Goal: Communication & Community: Answer question/provide support

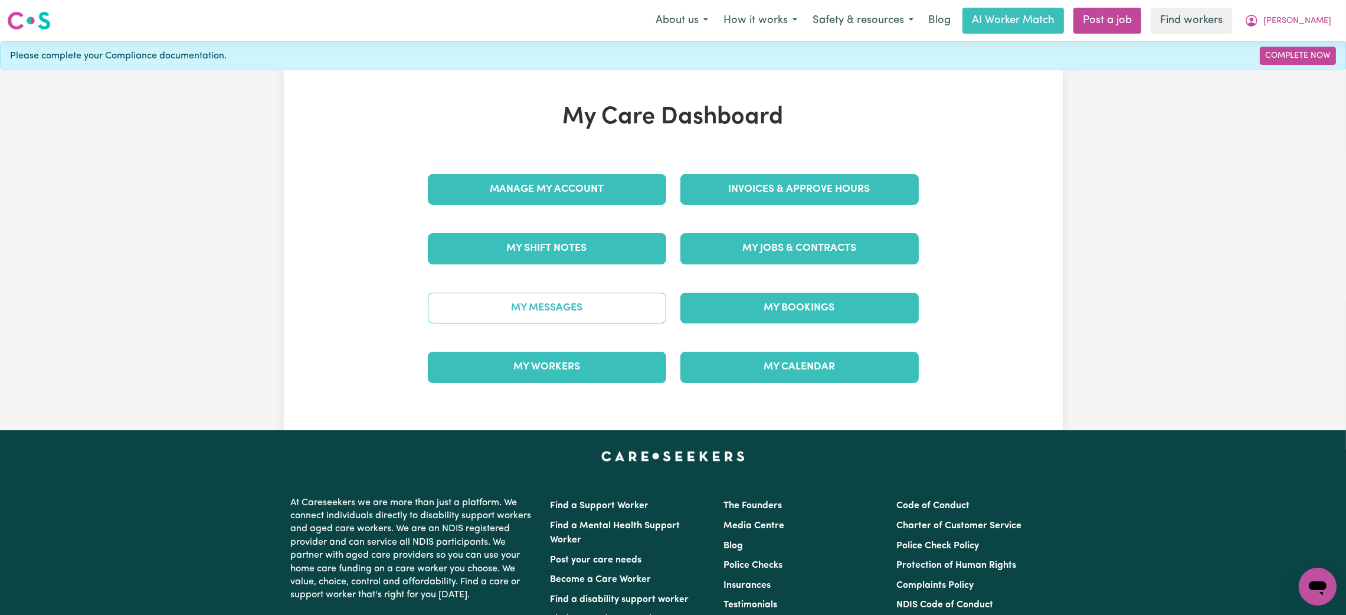
click at [585, 311] on link "My Messages" at bounding box center [547, 308] width 238 height 31
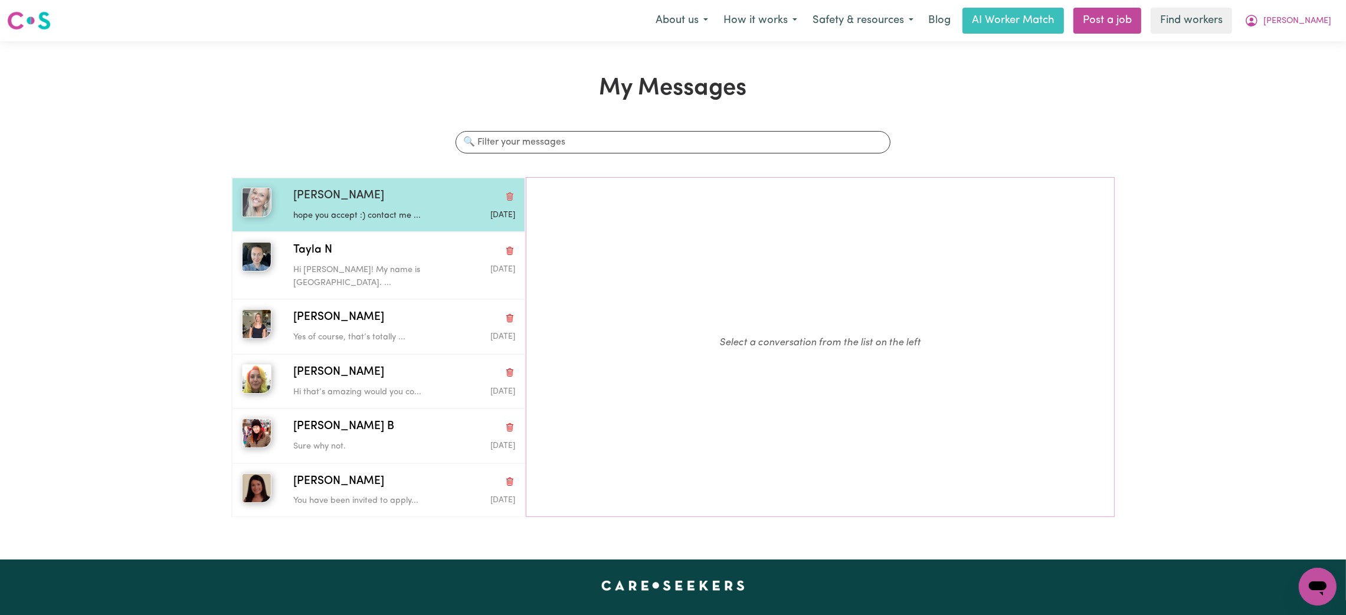
click at [414, 221] on p "hope you accept :) contact me ..." at bounding box center [367, 215] width 148 height 13
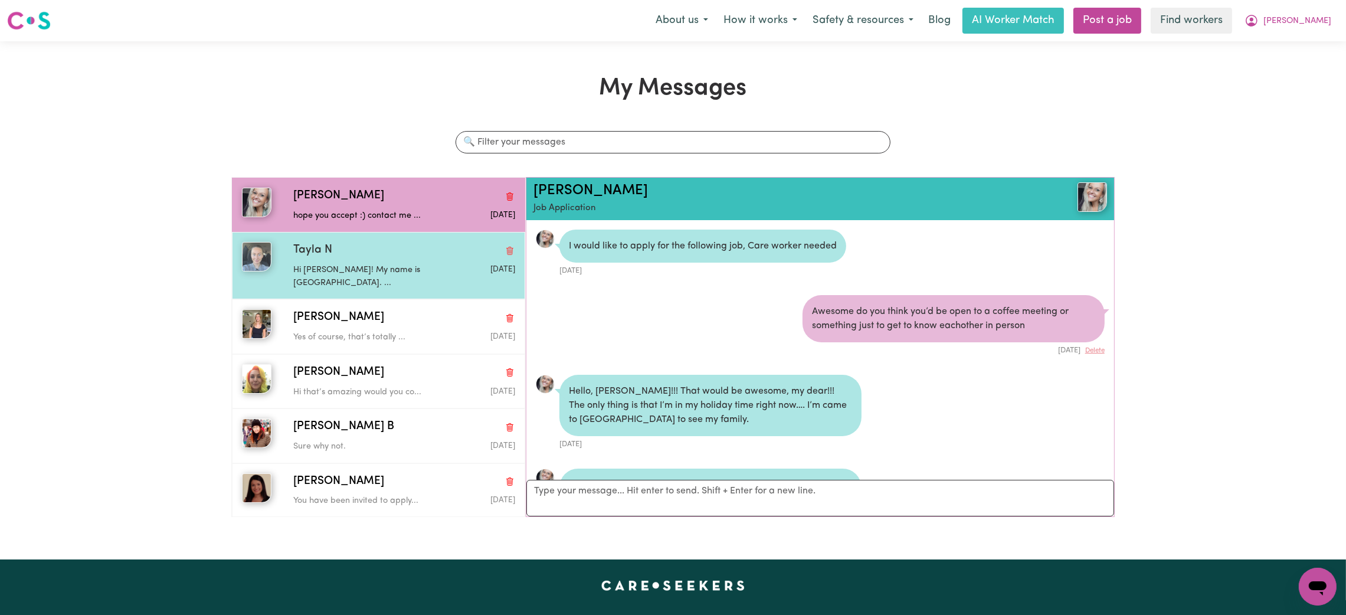
click at [392, 260] on div "Hi [PERSON_NAME]! My name is [GEOGRAPHIC_DATA]. ..." at bounding box center [367, 274] width 148 height 30
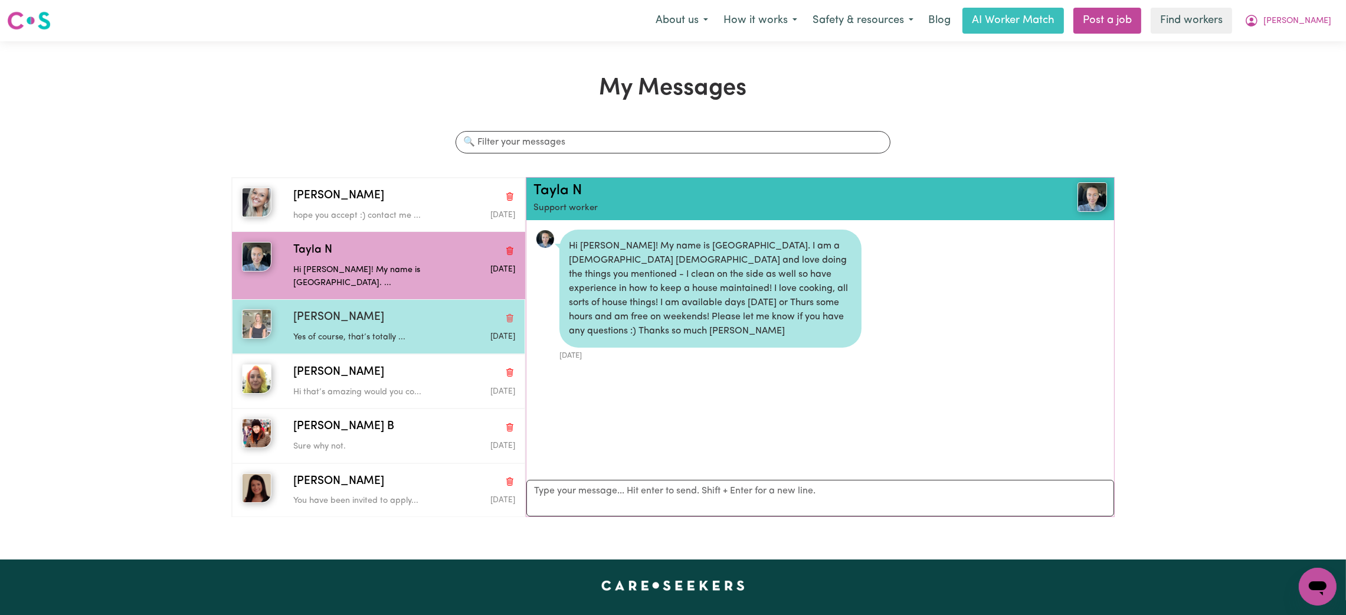
click at [399, 331] on p "Yes of course, that’s totally ..." at bounding box center [367, 337] width 148 height 13
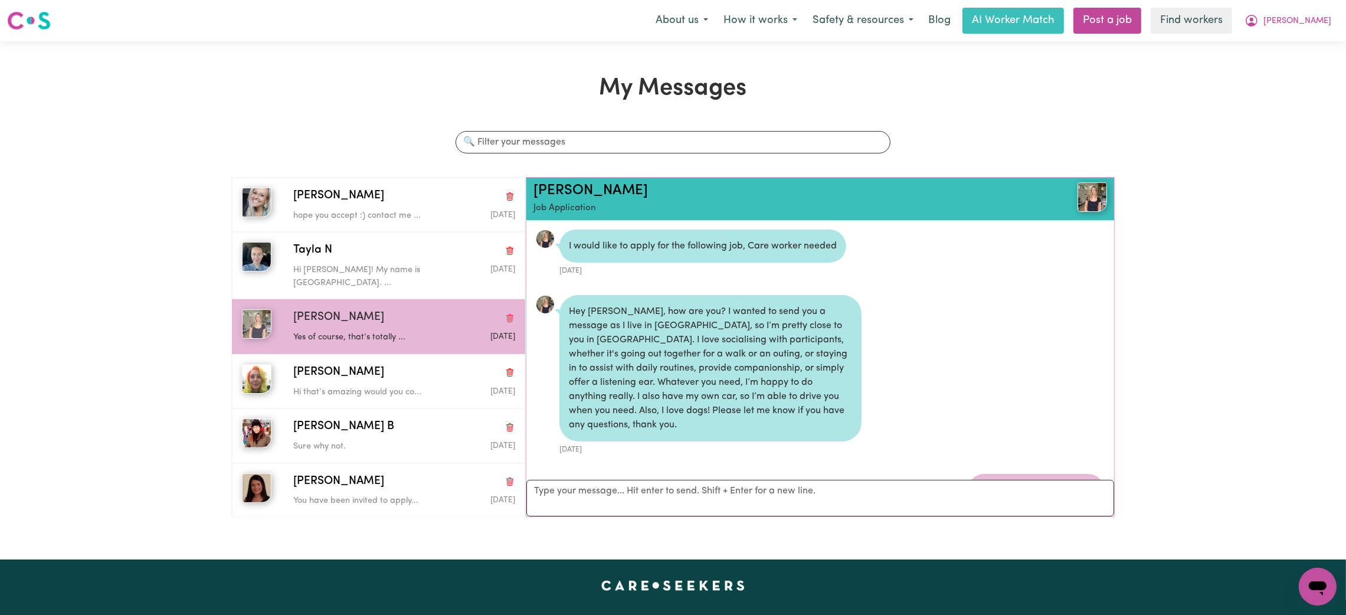
scroll to position [632, 0]
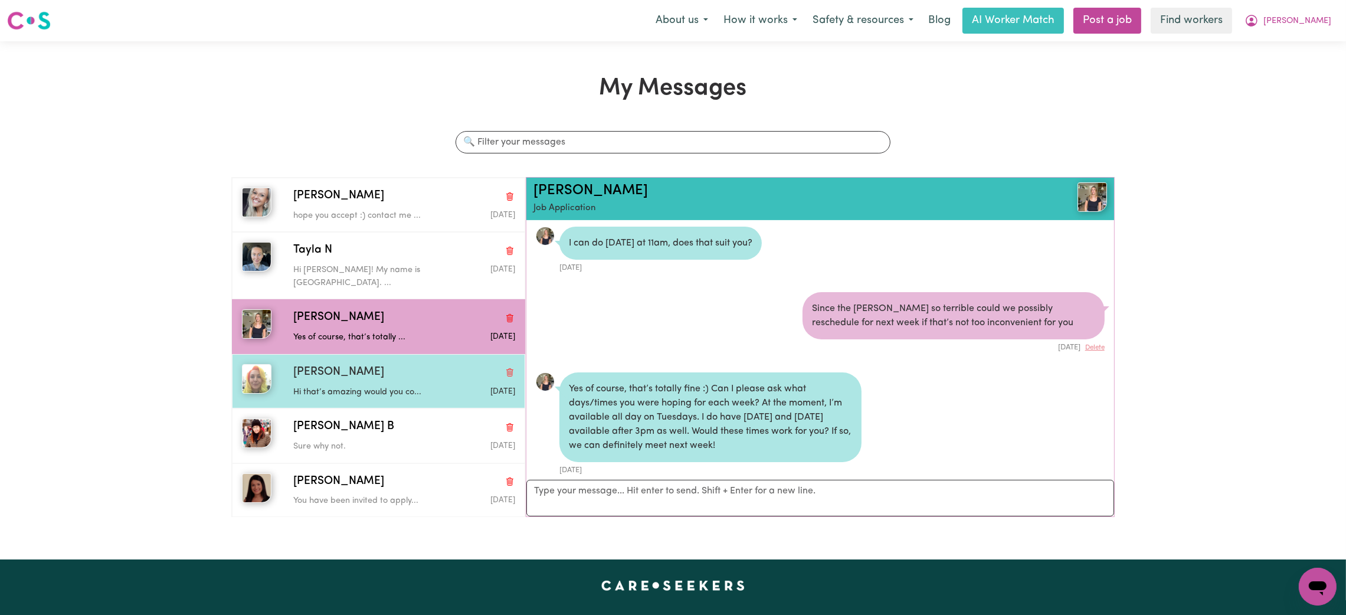
click at [378, 386] on p "Hi that’s amazing would you co..." at bounding box center [367, 392] width 148 height 13
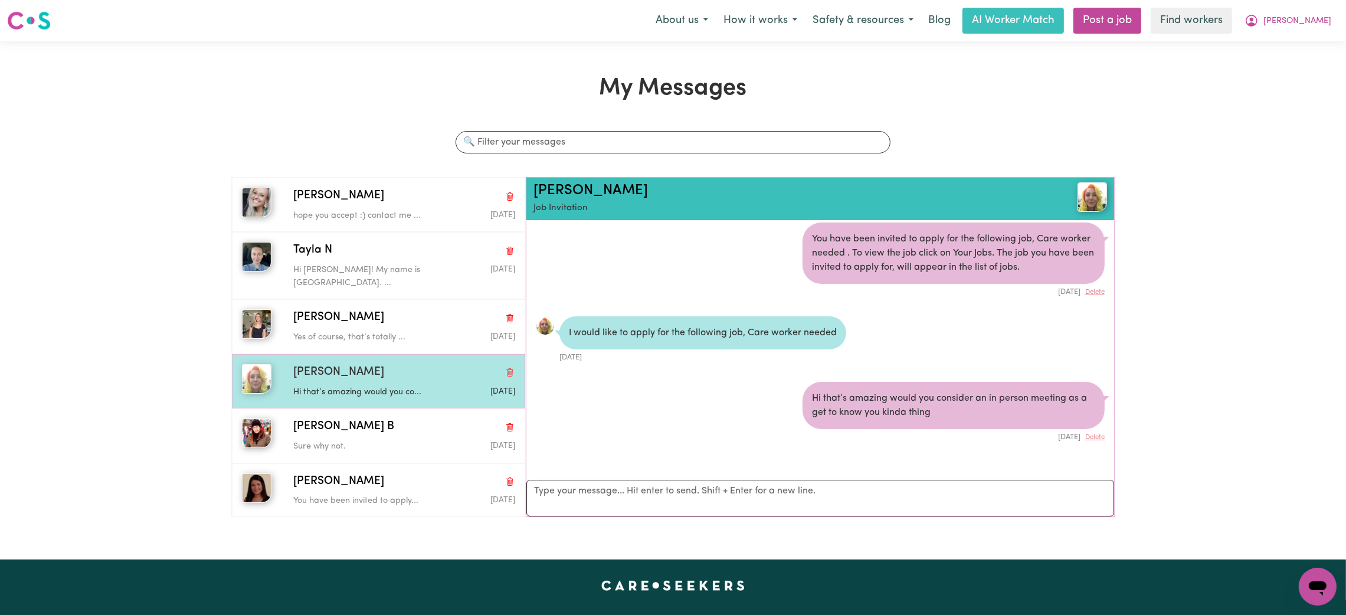
scroll to position [6, 0]
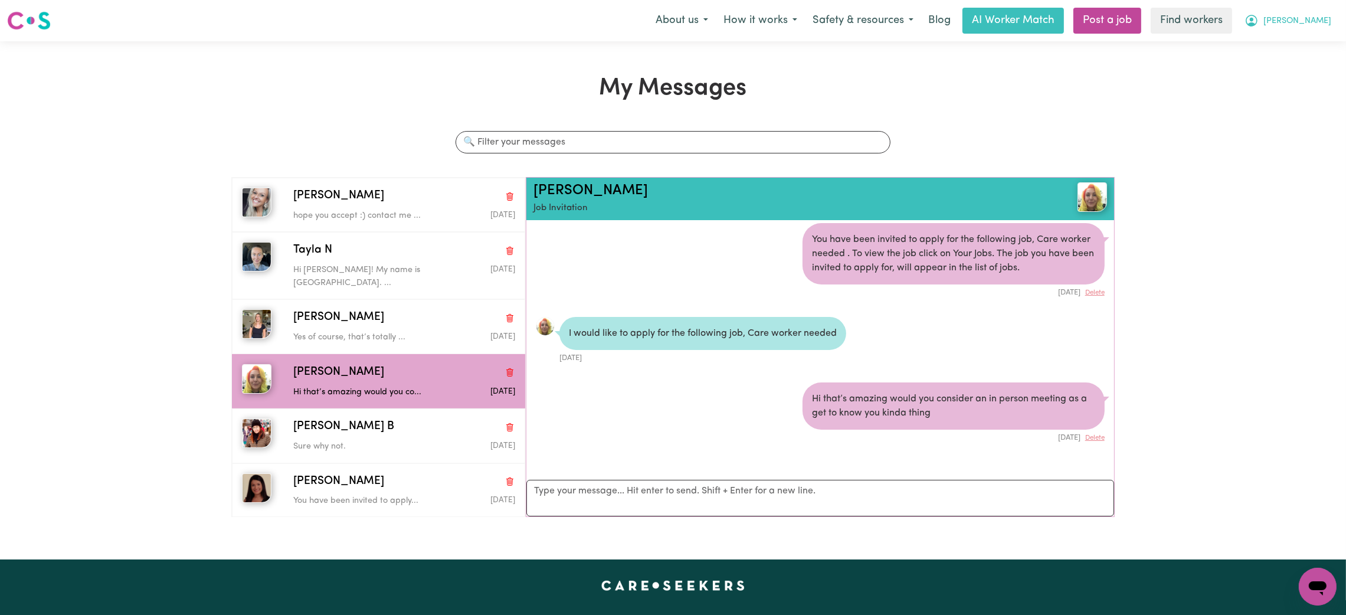
click at [1300, 21] on span "[PERSON_NAME]" at bounding box center [1297, 21] width 68 height 13
click at [1298, 41] on link "My Dashboard" at bounding box center [1291, 46] width 93 height 22
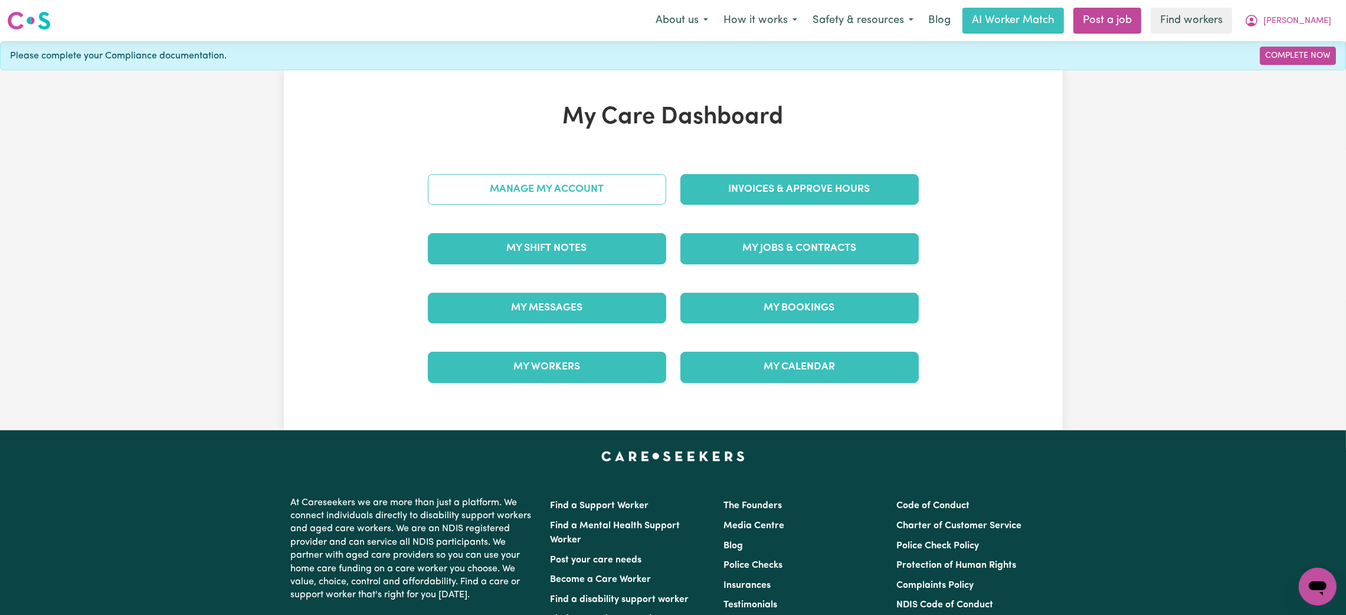
click at [549, 204] on link "Manage My Account" at bounding box center [547, 189] width 238 height 31
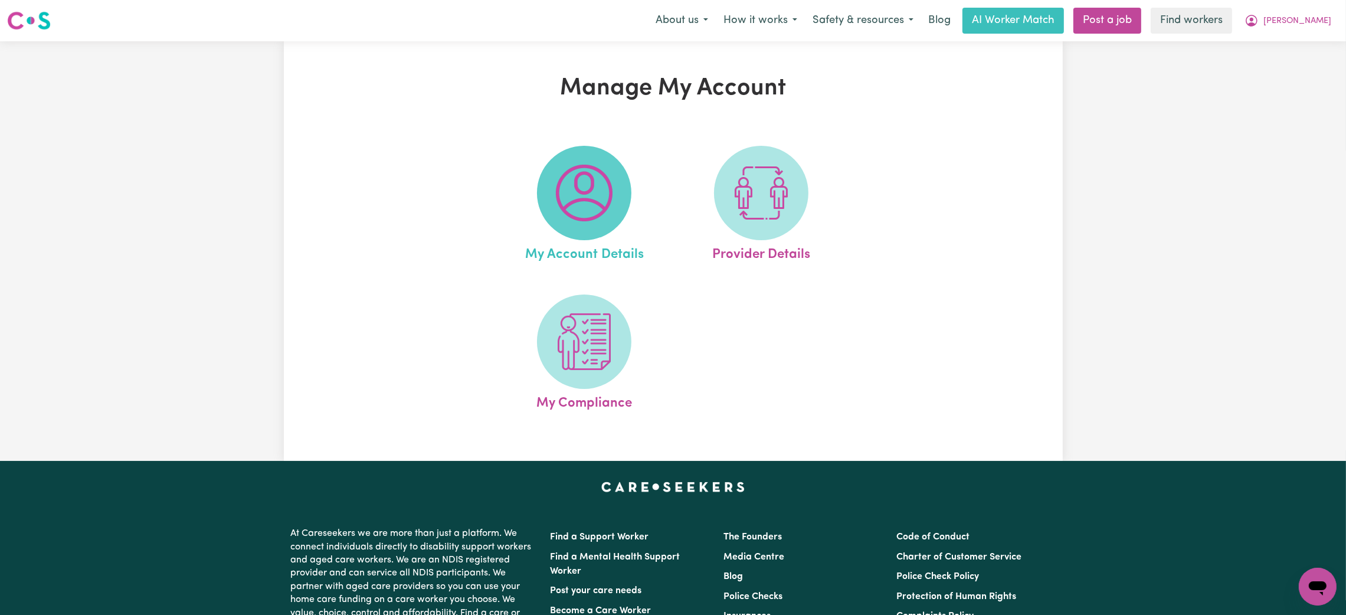
click at [548, 198] on span at bounding box center [584, 193] width 94 height 94
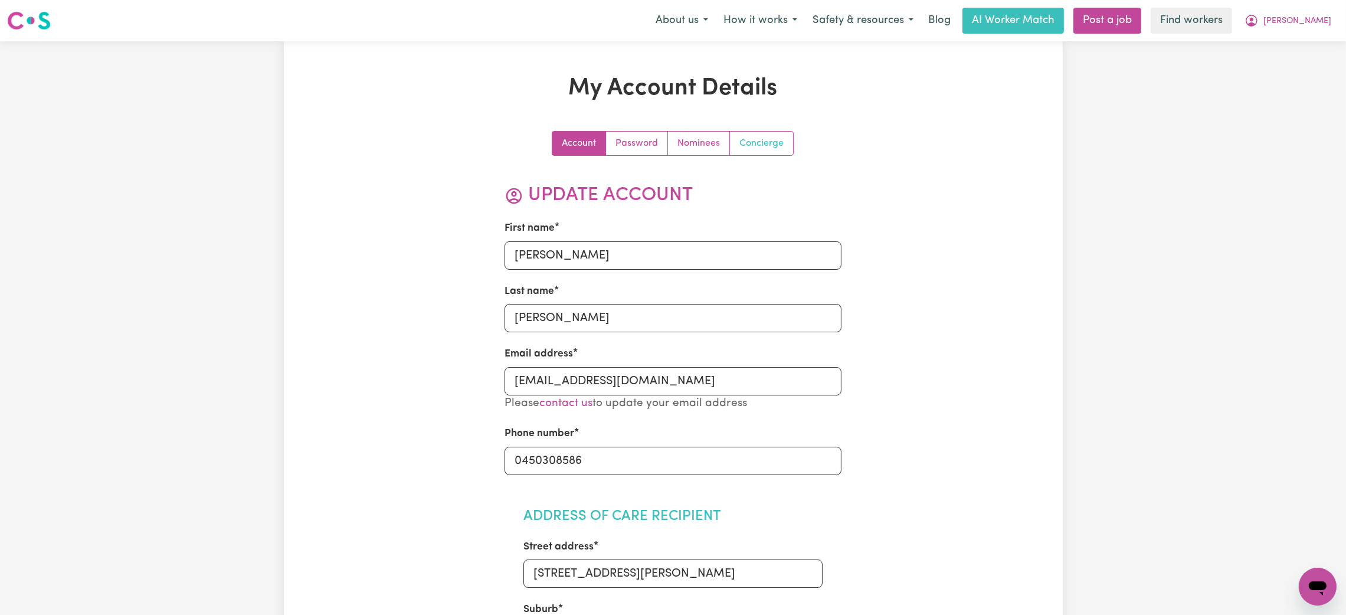
click at [769, 143] on link "Concierge" at bounding box center [761, 144] width 63 height 24
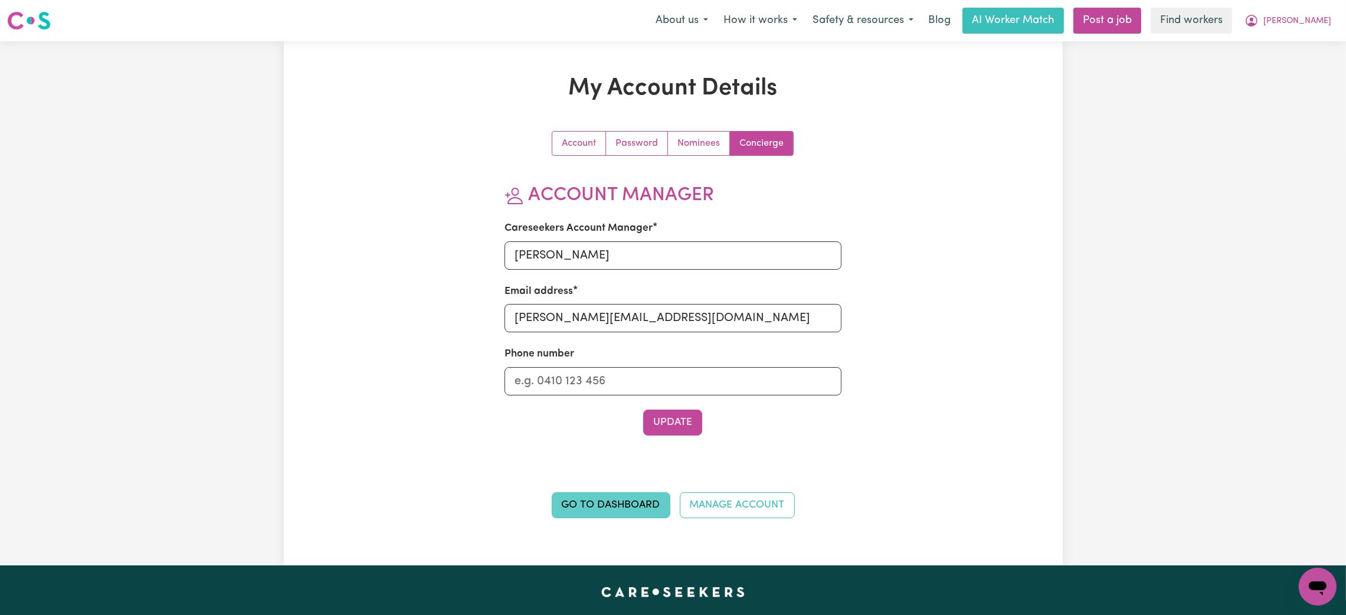
click at [612, 513] on link "Go to Dashboard" at bounding box center [611, 505] width 119 height 26
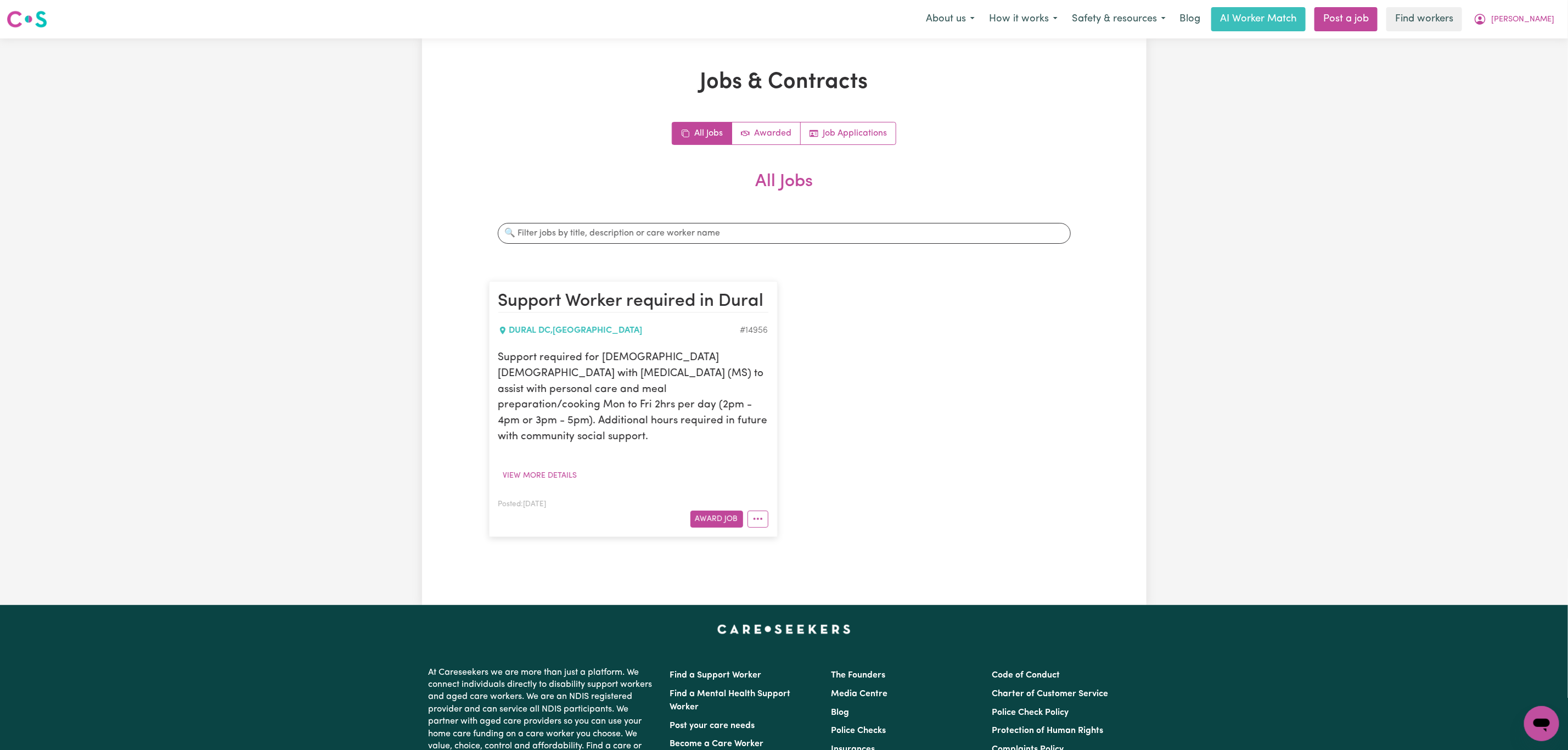
click at [1541, 34] on nav "Menu About us How it works Safety & resources Blog AI Worker Match Post a job F…" at bounding box center [784, 19] width 1568 height 38
click at [1531, 22] on span "Rebecca" at bounding box center [1522, 20] width 63 height 12
click at [1516, 68] on link "Logout" at bounding box center [1517, 63] width 86 height 20
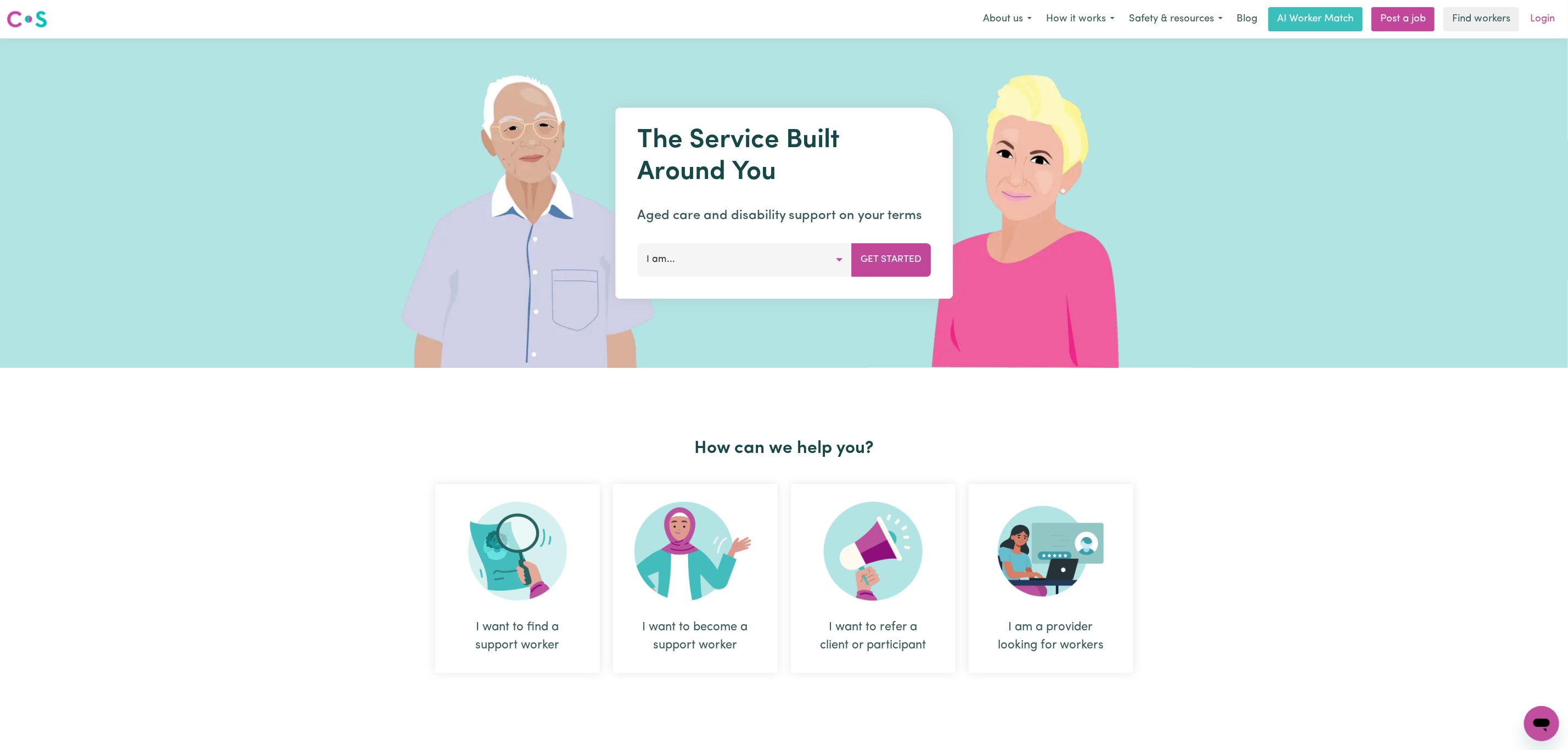
click at [1537, 21] on link "Login" at bounding box center [1542, 20] width 38 height 24
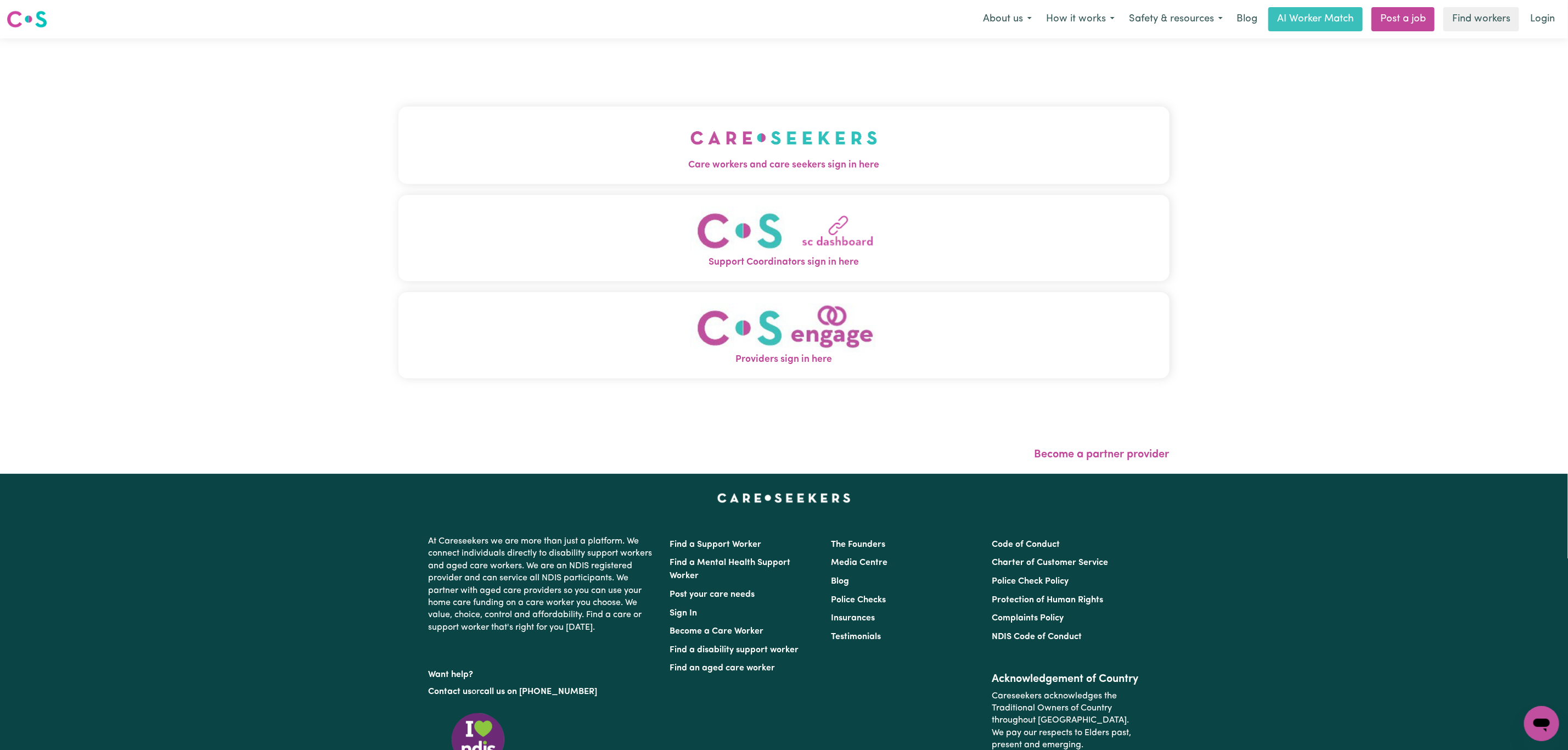
click at [697, 109] on button "Care workers and care seekers sign in here" at bounding box center [783, 144] width 771 height 77
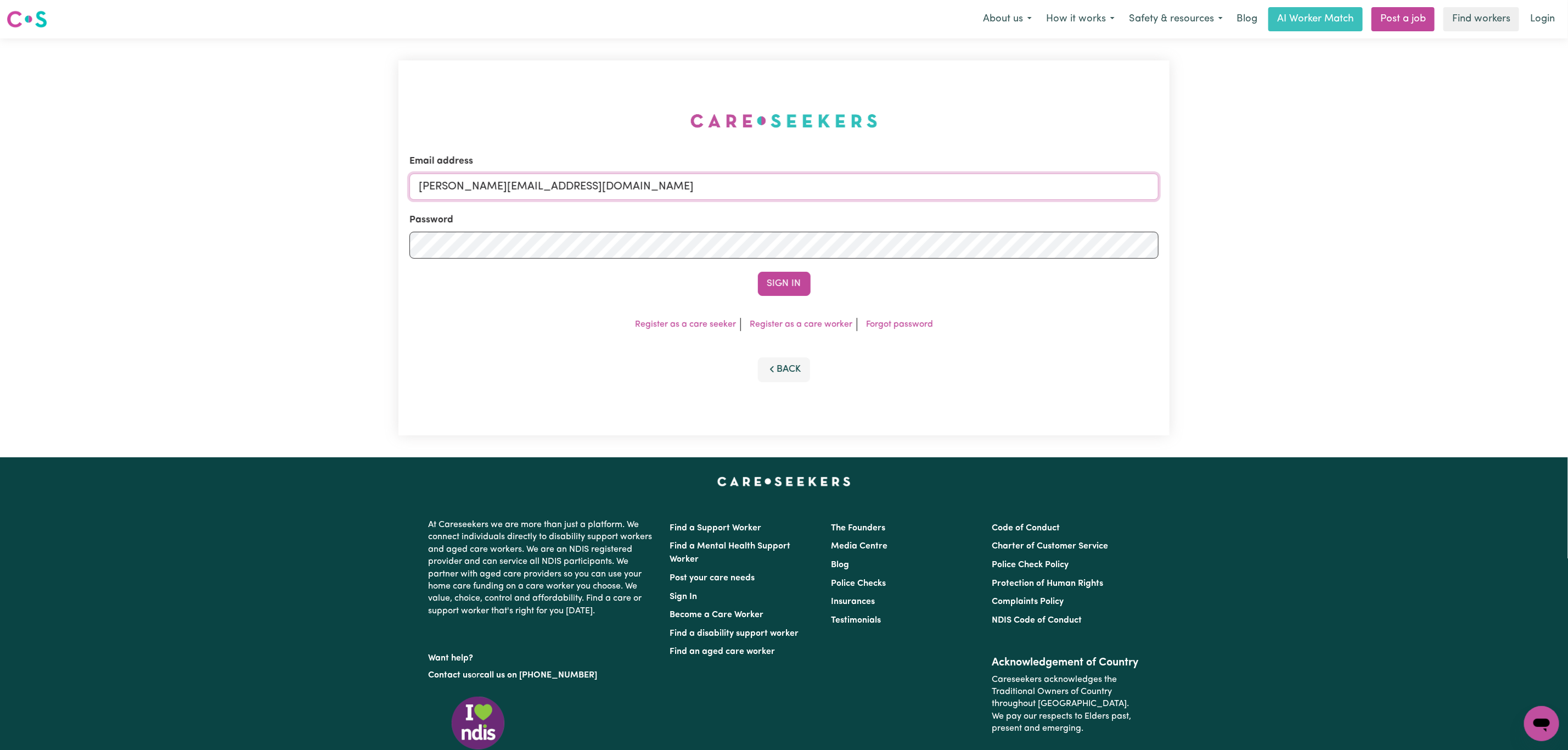
click at [548, 182] on input "mikayla+engage@careseekers.com.au" at bounding box center [783, 186] width 749 height 26
drag, startPoint x: 476, startPoint y: 194, endPoint x: 810, endPoint y: 213, distance: 334.5
click at [810, 213] on form "Email address superuser~mikayla@careseekers.com.au Password Sign In" at bounding box center [783, 225] width 749 height 141
type input "superuser~TrentCLASS@careseekers.com.au"
click at [778, 290] on button "Sign In" at bounding box center [784, 284] width 53 height 24
